Goal: Find contact information: Find contact information

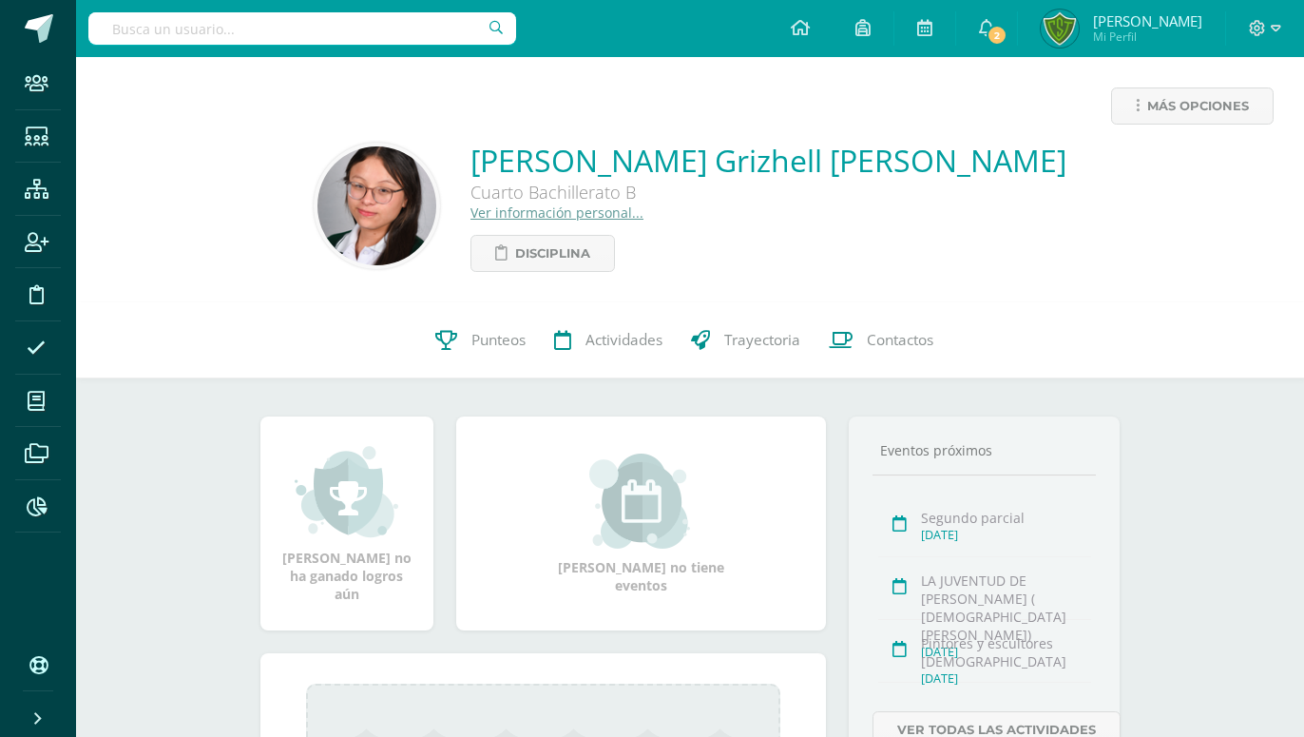
paste input "Katherin Gonzalez,"
type input "Katherin Gonzalez,"
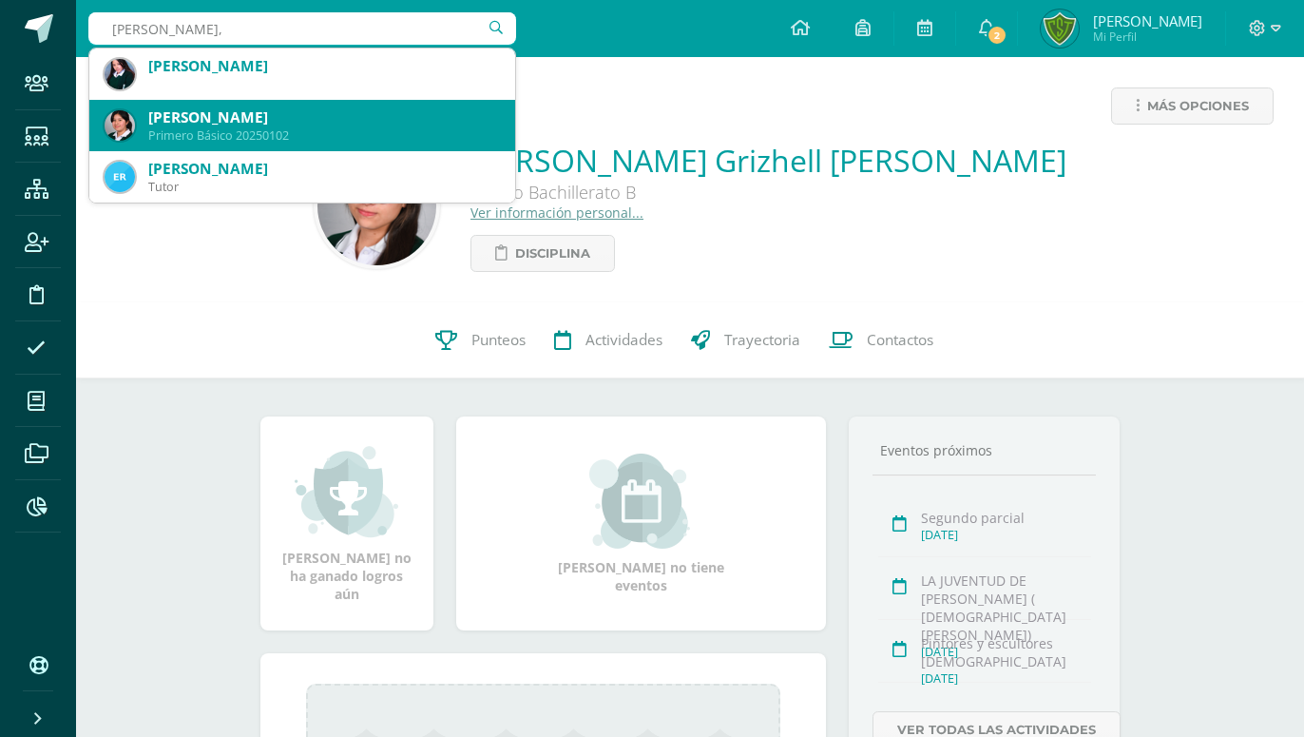
click at [325, 136] on div "Primero Básico 20250102" at bounding box center [324, 135] width 352 height 16
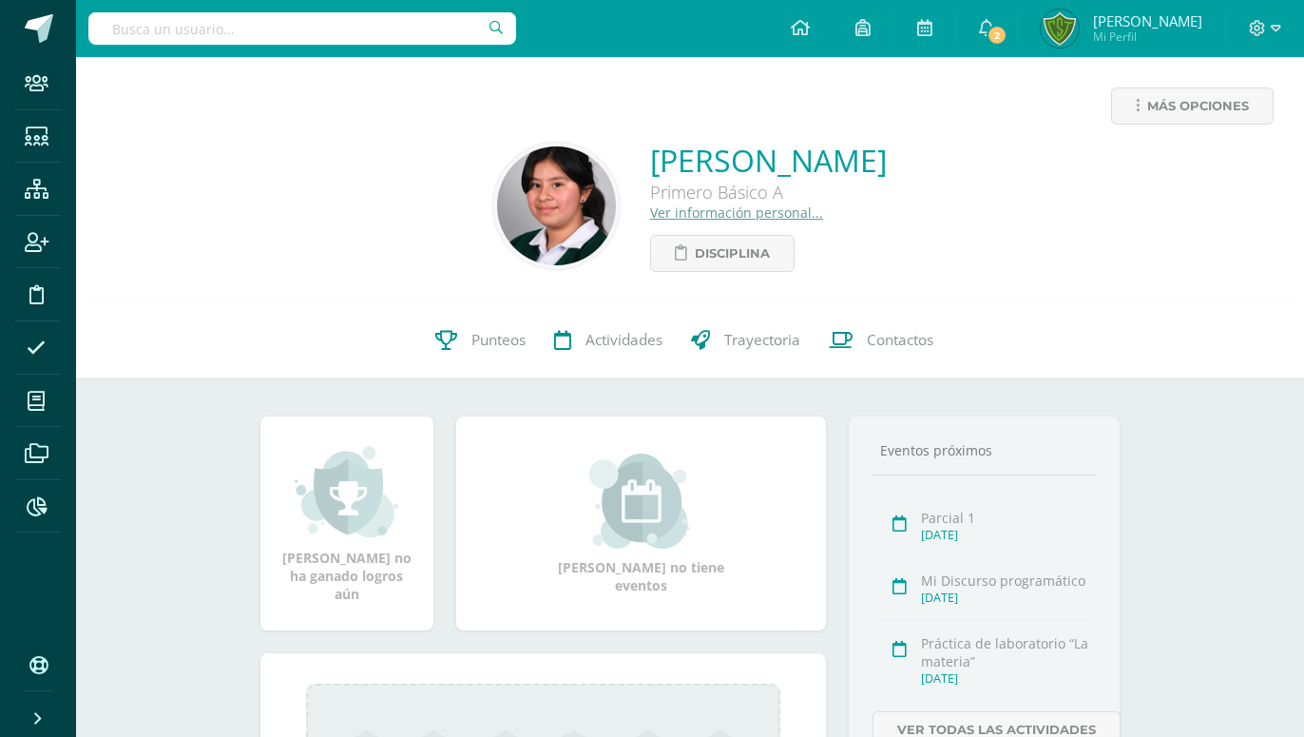
click at [214, 40] on input "text" at bounding box center [302, 28] width 428 height 32
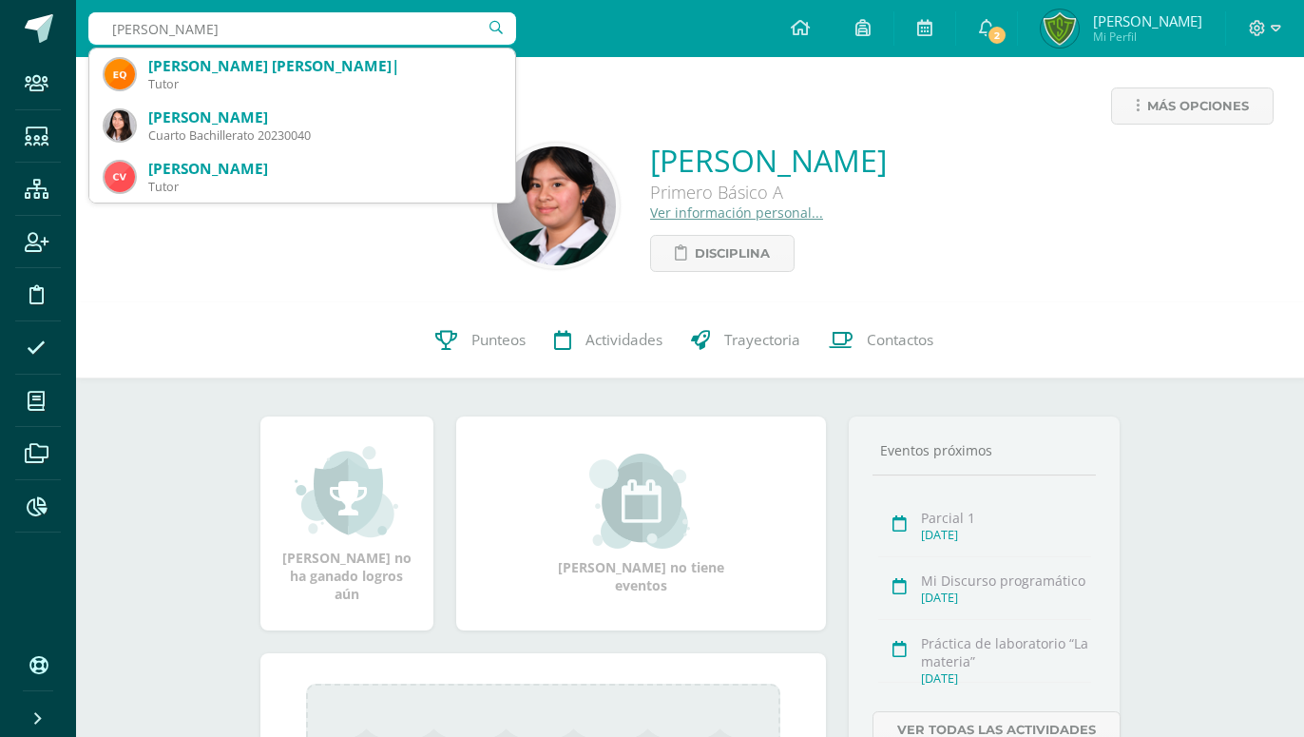
type input "aBIGAIL QUEZADA"
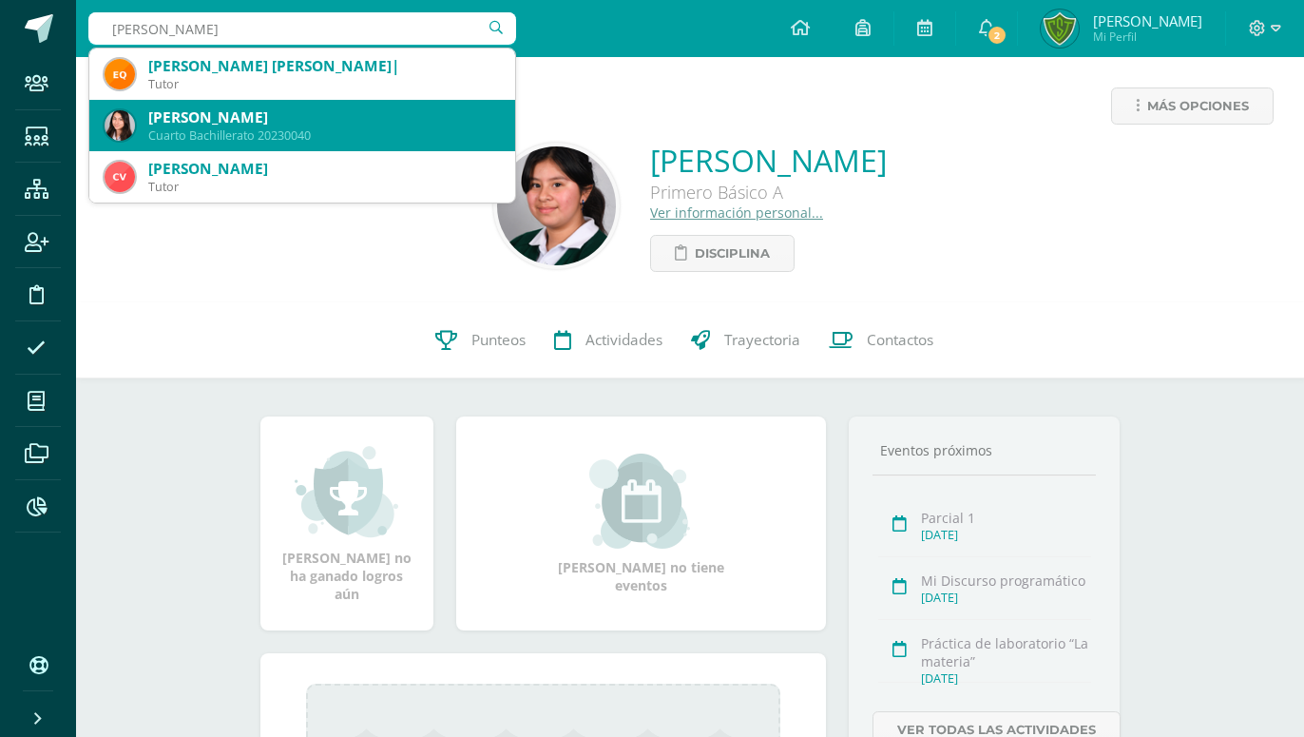
click at [183, 120] on div "Gladys Abigail Quezada Pérez" at bounding box center [324, 117] width 352 height 20
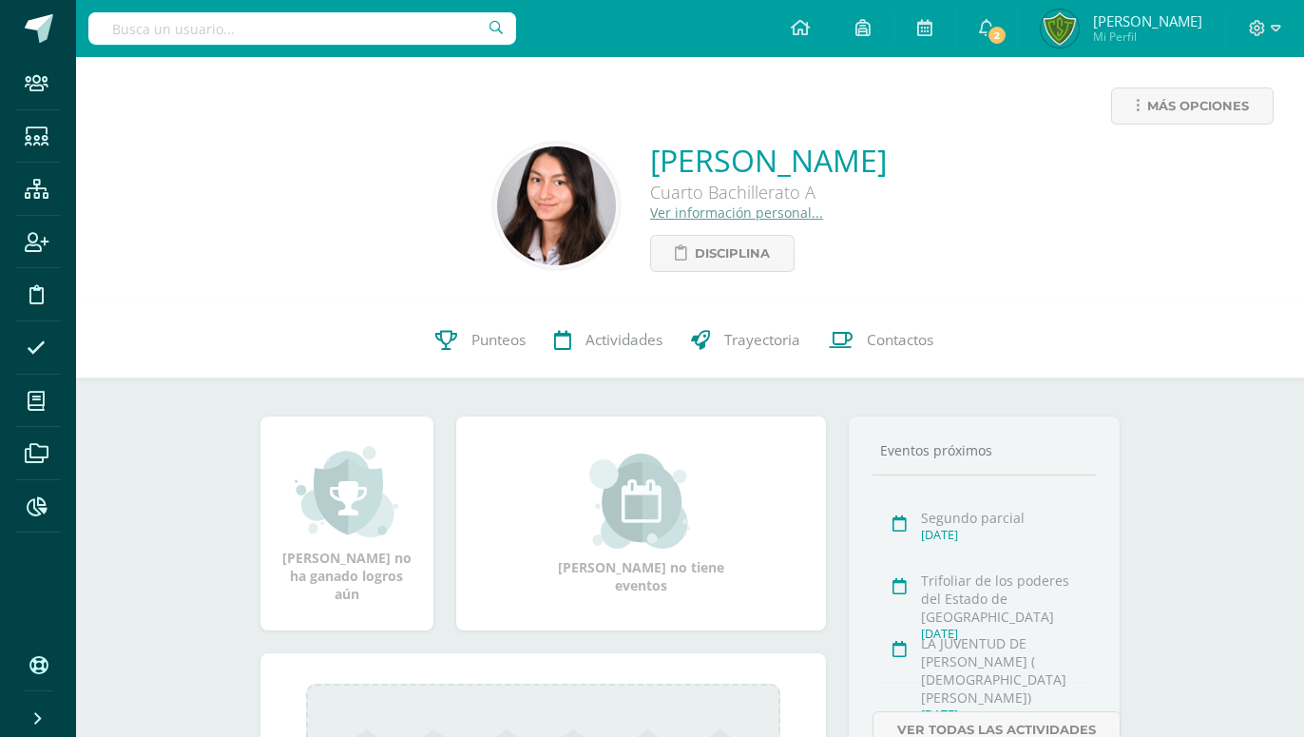
click at [650, 206] on link "Ver información personal..." at bounding box center [736, 212] width 173 height 18
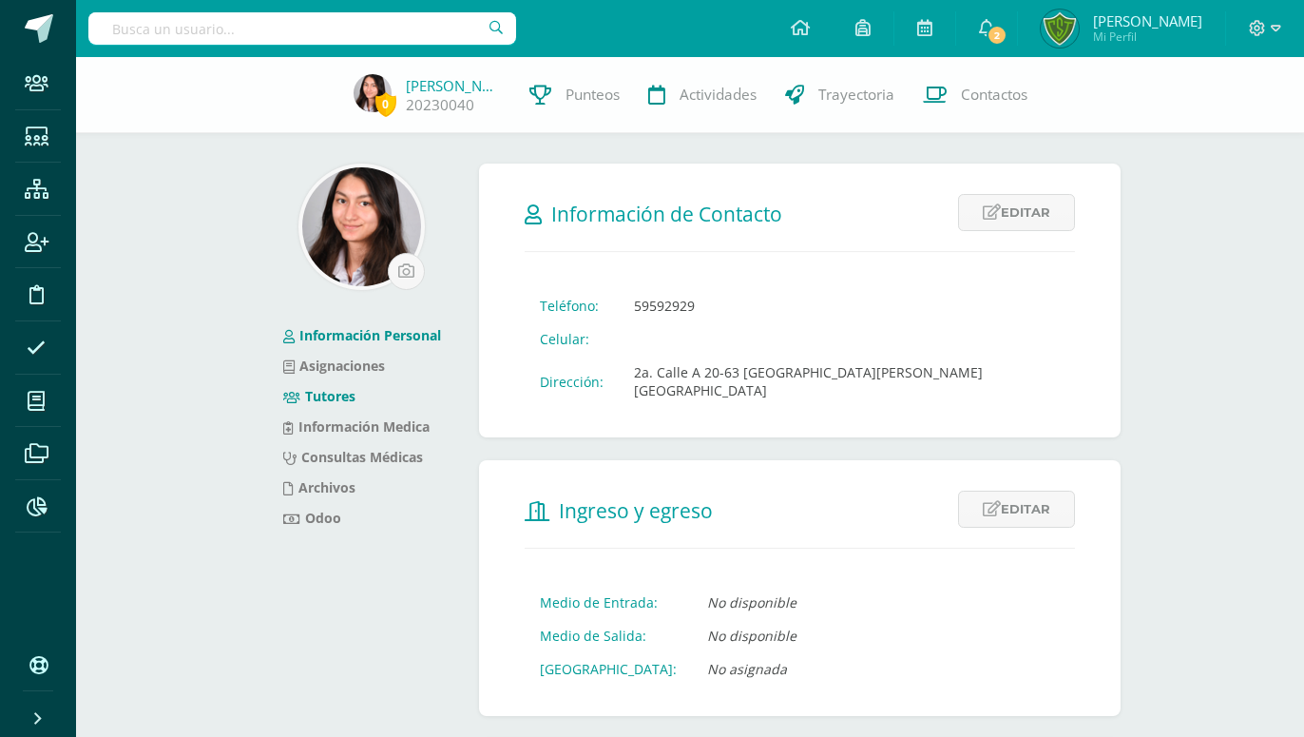
click at [337, 390] on link "Tutores" at bounding box center [319, 396] width 72 height 18
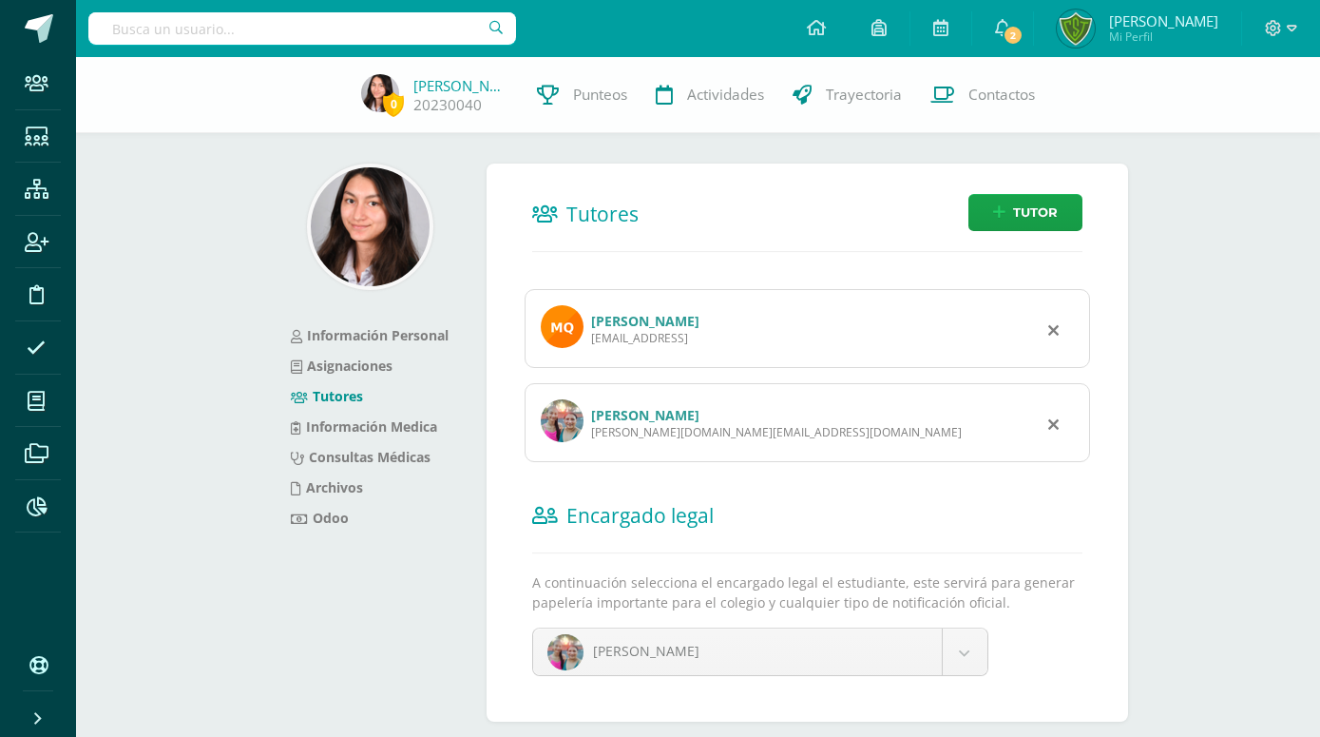
click at [636, 406] on link "[PERSON_NAME]" at bounding box center [645, 415] width 108 height 18
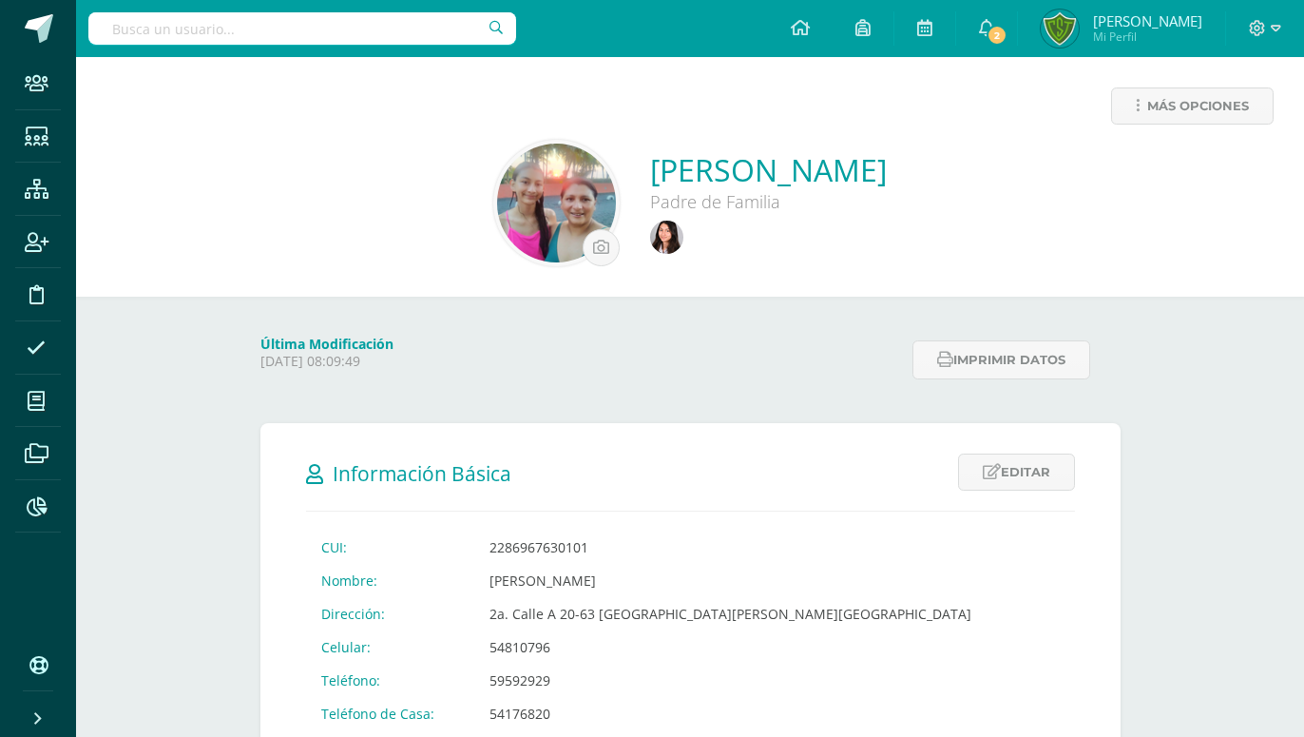
drag, startPoint x: 473, startPoint y: 629, endPoint x: 557, endPoint y: 626, distance: 83.7
click at [557, 630] on td "54810796" at bounding box center [730, 646] width 512 height 33
copy td "54810796"
click at [285, 13] on input "text" at bounding box center [302, 28] width 428 height 32
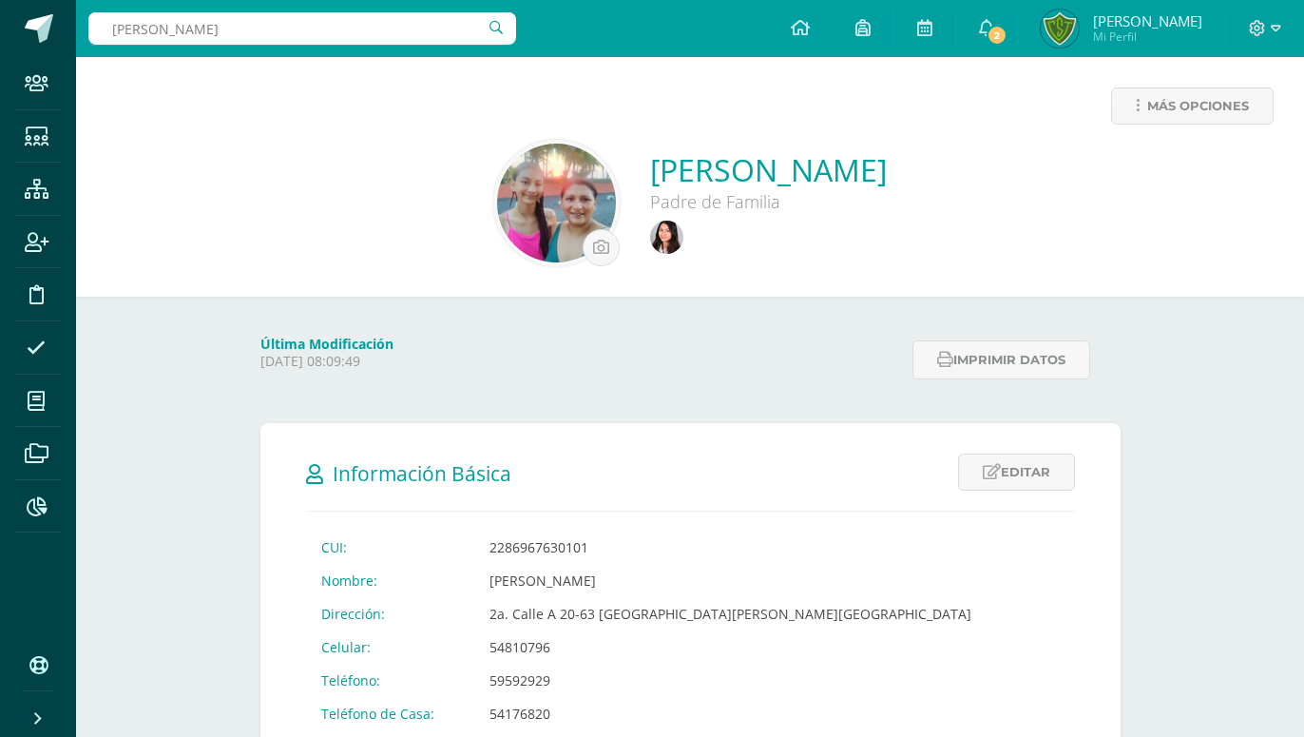
type input "[PERSON_NAME]"
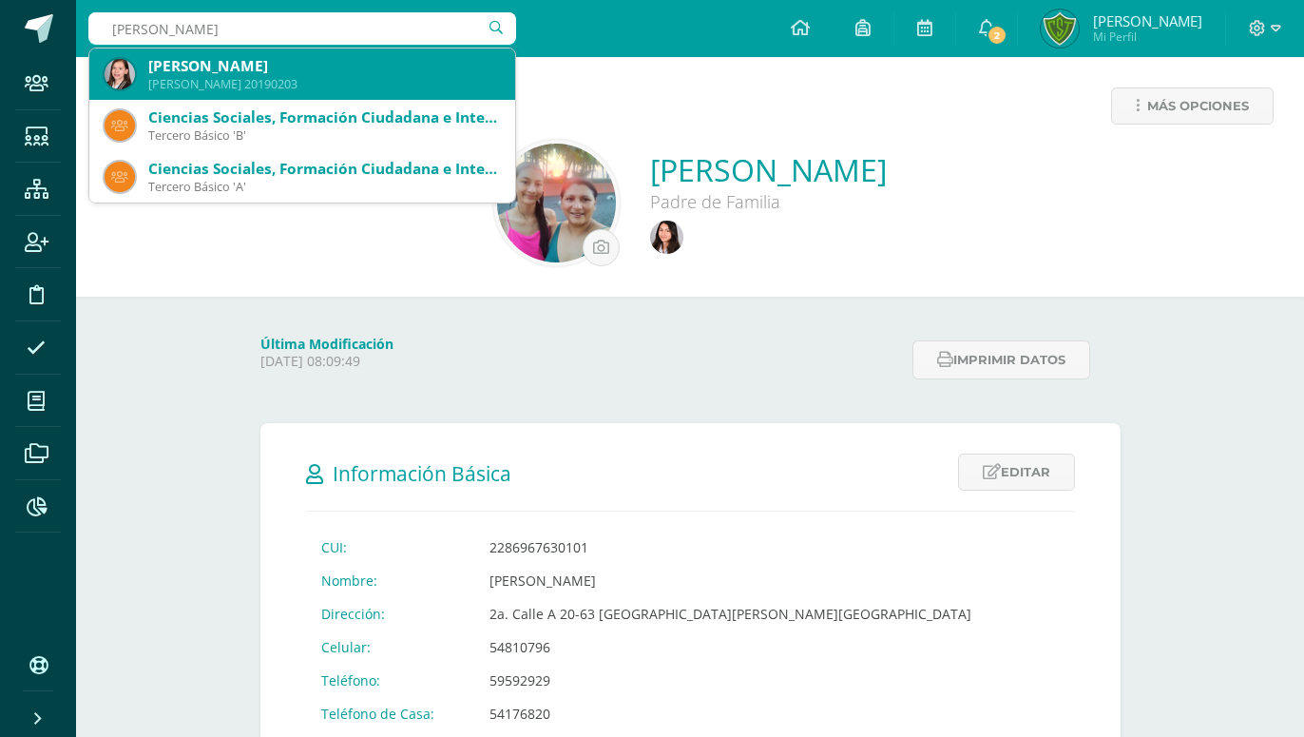
click at [267, 65] on div "[PERSON_NAME]" at bounding box center [324, 66] width 352 height 20
